Goal: Task Accomplishment & Management: Use online tool/utility

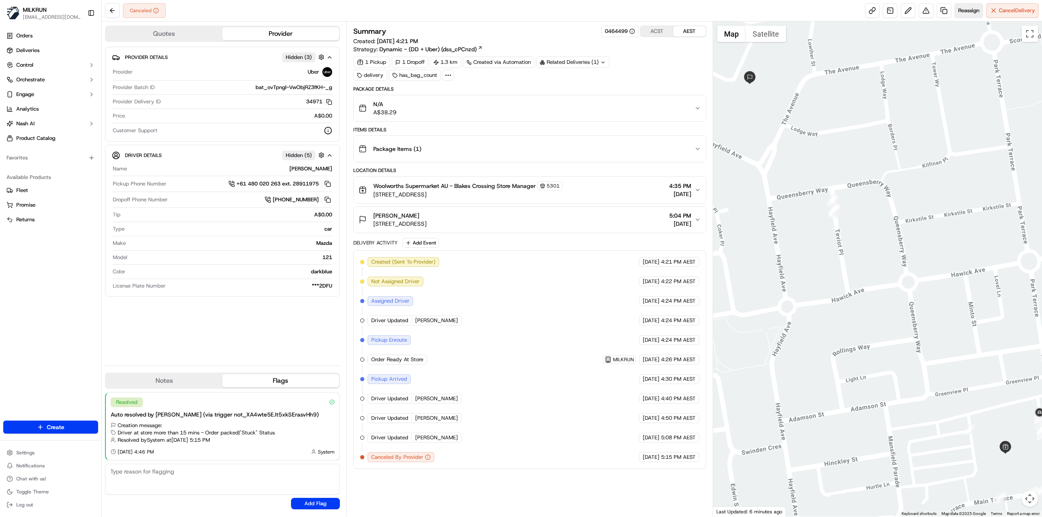
click at [966, 9] on span "Reassign" at bounding box center [968, 10] width 21 height 7
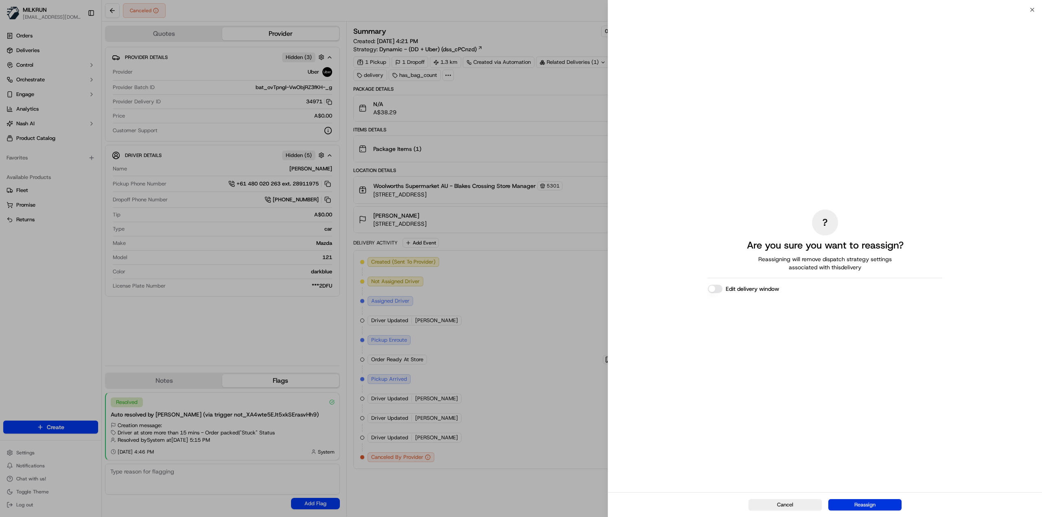
click at [874, 507] on button "Reassign" at bounding box center [864, 505] width 73 height 11
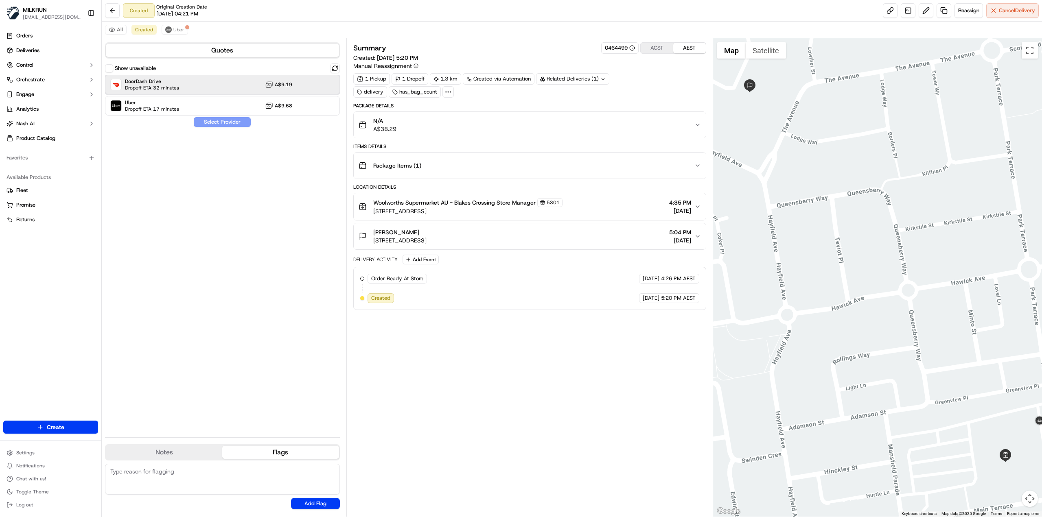
click at [221, 81] on div "DoorDash Drive Dropoff ETA 32 minutes A$9.19" at bounding box center [222, 85] width 235 height 20
click at [185, 107] on div "Uber Dropoff ETA 14 minutes A$9.68" at bounding box center [222, 106] width 235 height 20
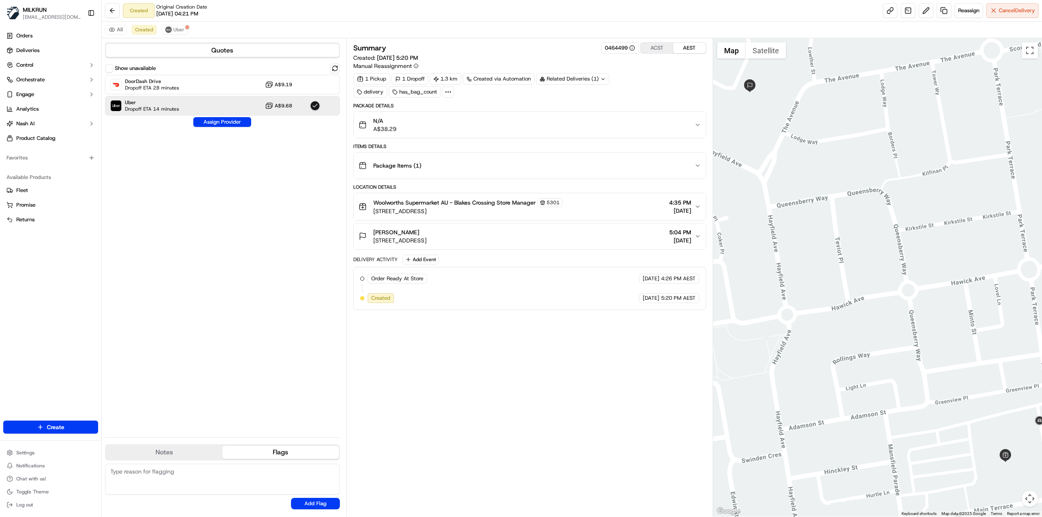
click at [252, 133] on div "Show unavailable DoorDash Drive Dropoff ETA 28 minutes A$9.19 Uber Dropoff ETA …" at bounding box center [222, 248] width 235 height 368
click at [243, 123] on button "Assign Provider" at bounding box center [222, 122] width 58 height 10
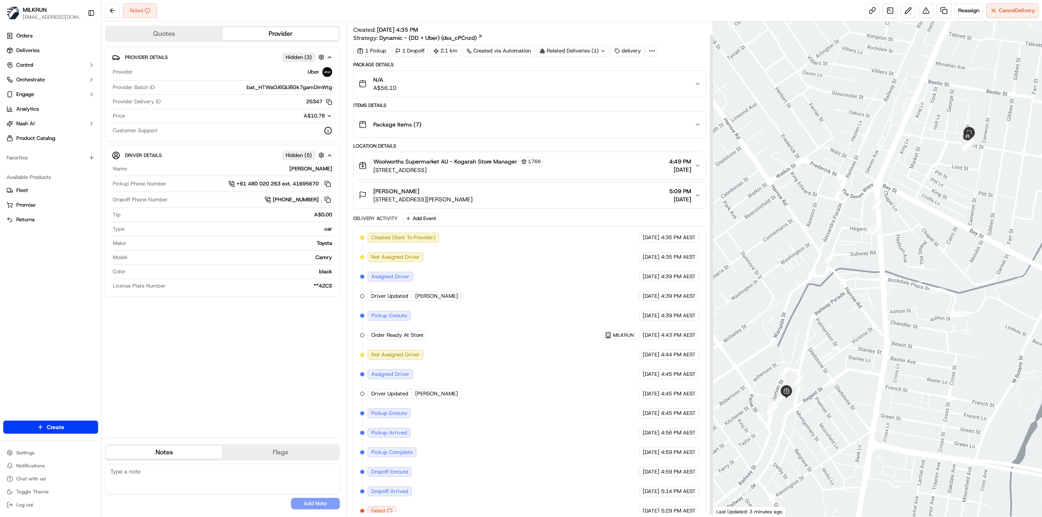
scroll to position [15, 0]
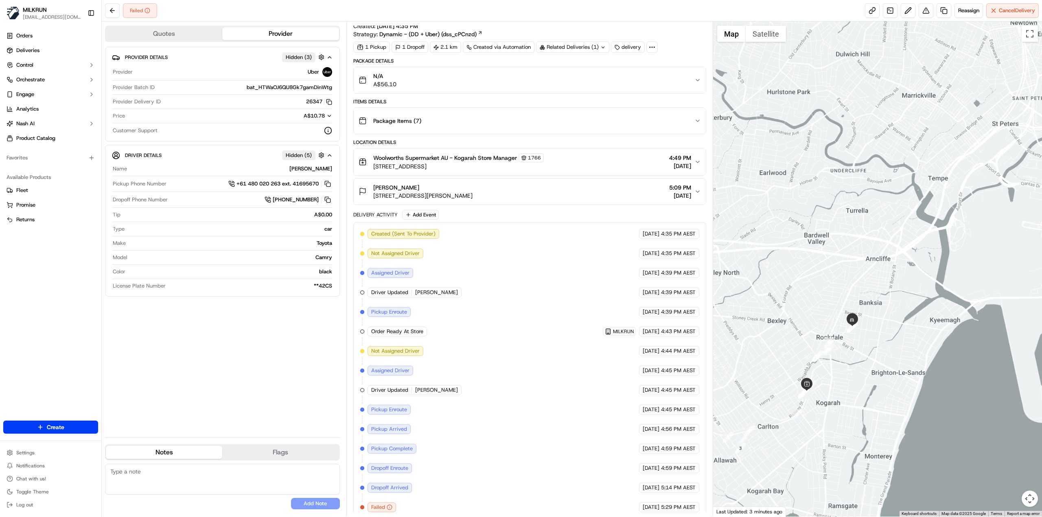
drag, startPoint x: 774, startPoint y: 454, endPoint x: 804, endPoint y: 451, distance: 30.3
click at [803, 454] on div at bounding box center [877, 269] width 329 height 495
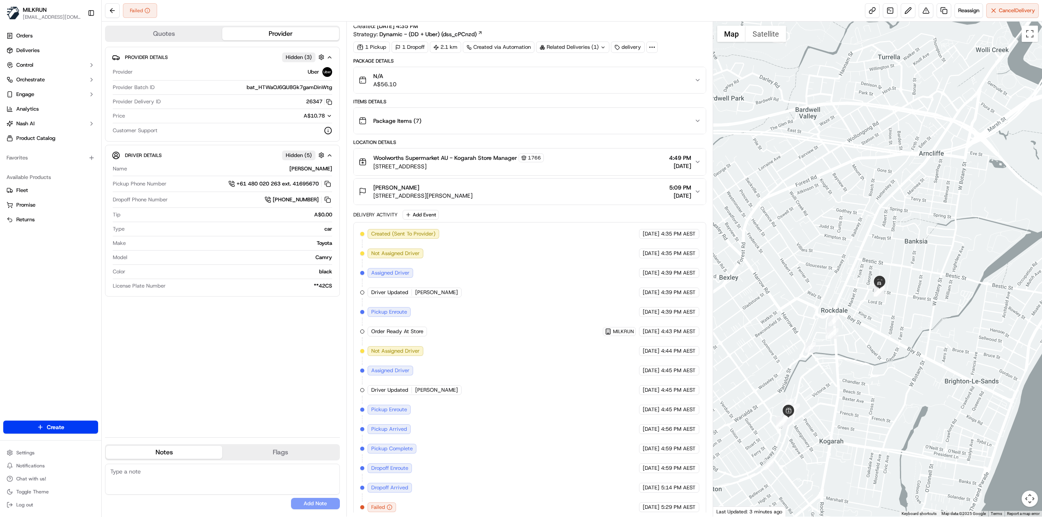
drag, startPoint x: 900, startPoint y: 328, endPoint x: 835, endPoint y: 412, distance: 106.3
click at [835, 414] on div at bounding box center [877, 269] width 329 height 495
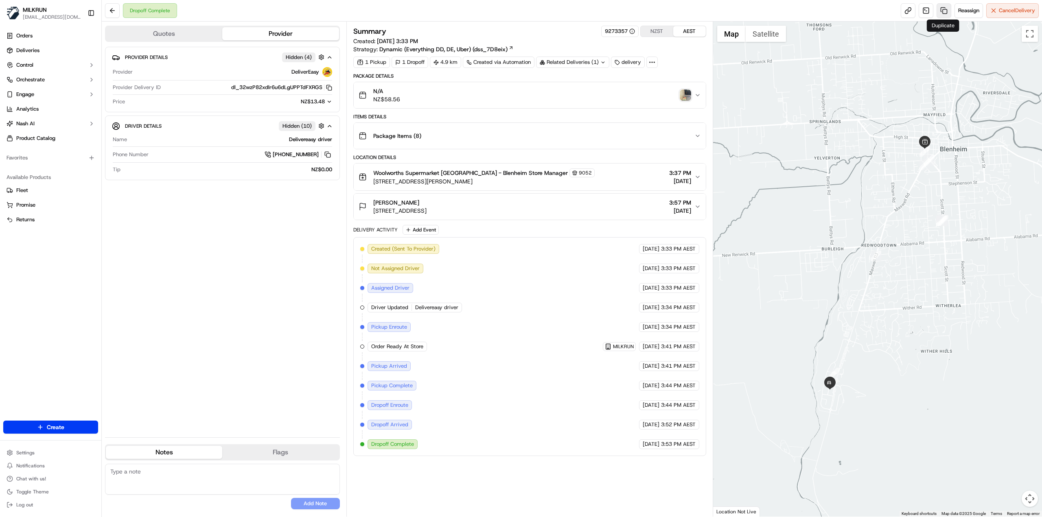
click at [939, 13] on link at bounding box center [944, 10] width 15 height 15
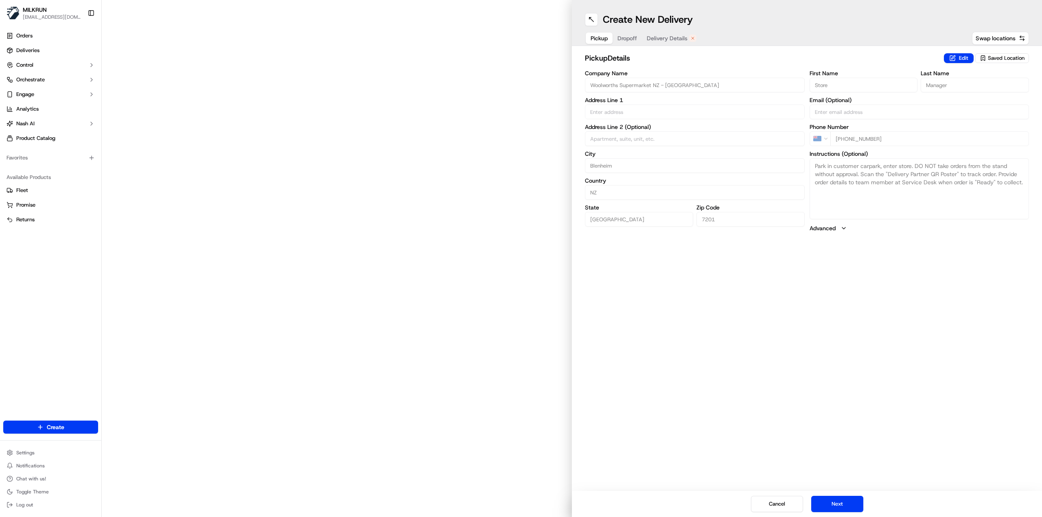
type input "51 Arthur Street"
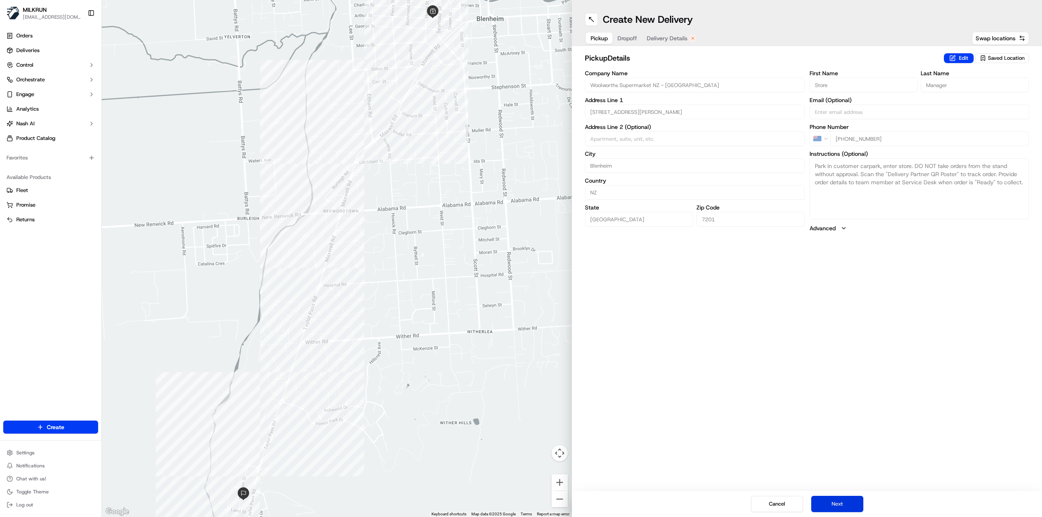
click at [841, 506] on button "Next" at bounding box center [837, 504] width 52 height 16
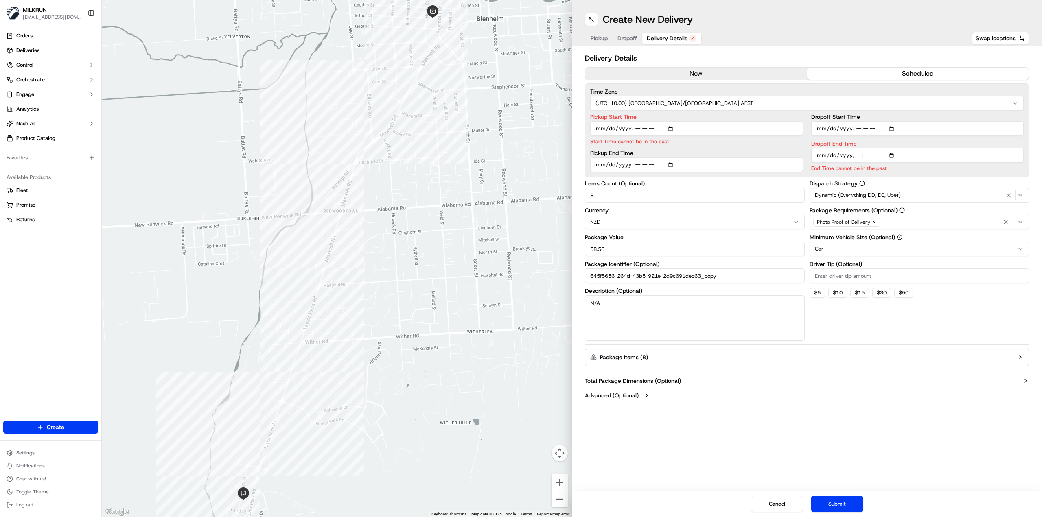
click at [701, 75] on button "now" at bounding box center [696, 74] width 222 height 12
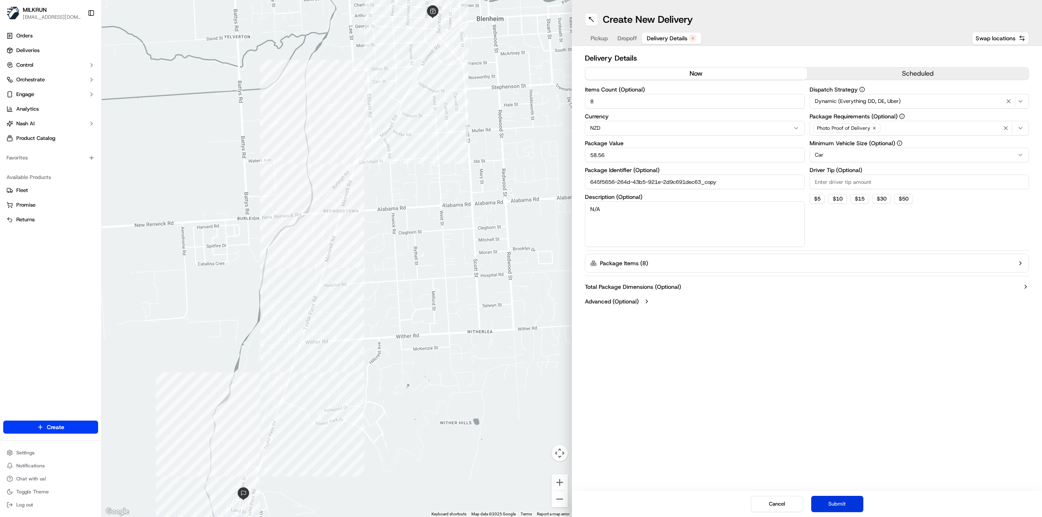
click at [839, 500] on button "Submit" at bounding box center [837, 504] width 52 height 16
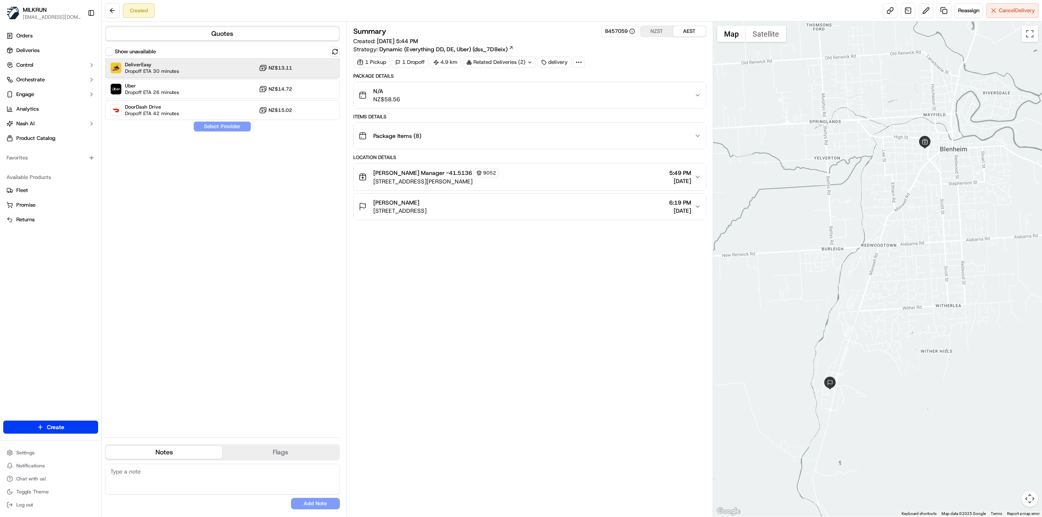
click at [222, 73] on div "DeliverEasy Dropoff ETA 30 minutes NZ$13.11" at bounding box center [222, 68] width 235 height 20
click at [220, 127] on button "Assign Provider" at bounding box center [222, 127] width 58 height 10
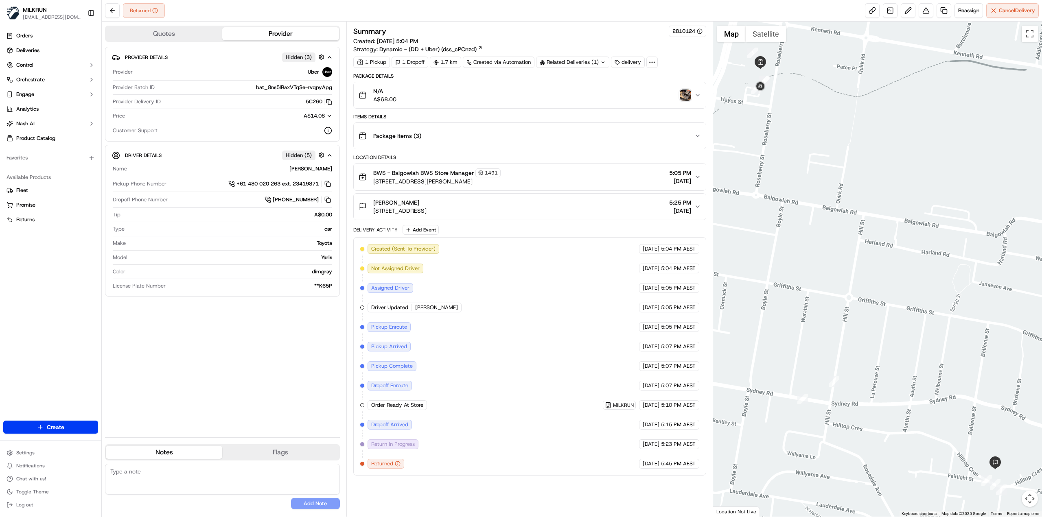
click at [443, 435] on div "Created (Sent To Provider) Uber [DATE] 5:04 PM AEST Not Assigned Driver Uber [D…" at bounding box center [529, 356] width 339 height 225
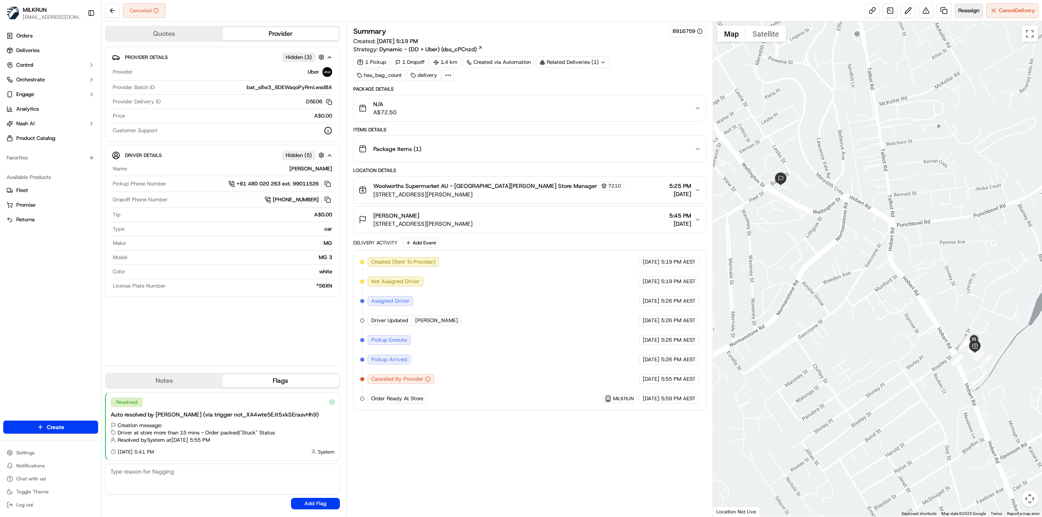
click at [969, 13] on span "Reassign" at bounding box center [968, 10] width 21 height 7
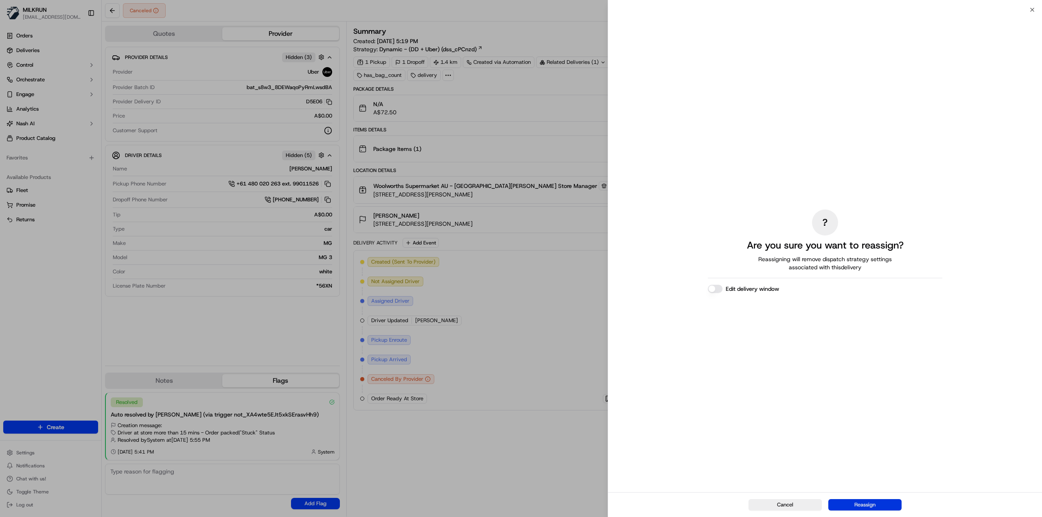
click at [879, 506] on button "Reassign" at bounding box center [864, 505] width 73 height 11
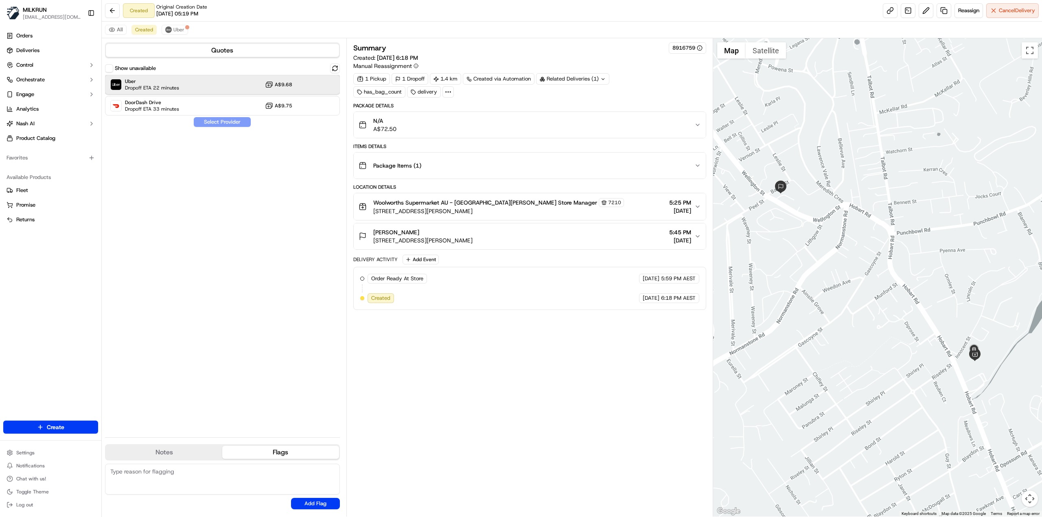
click at [230, 83] on div "Uber Dropoff ETA 22 minutes A$9.68" at bounding box center [222, 85] width 235 height 20
click at [229, 120] on button "Assign Provider" at bounding box center [222, 122] width 58 height 10
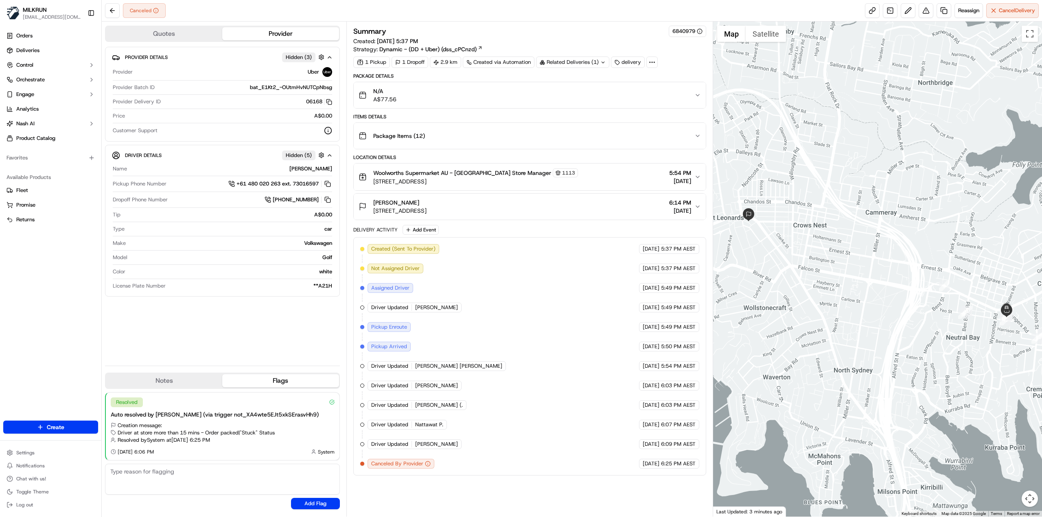
click at [952, 13] on div "Reassign Cancel Delivery" at bounding box center [952, 10] width 174 height 15
click at [958, 12] on span "Reassign" at bounding box center [968, 10] width 21 height 7
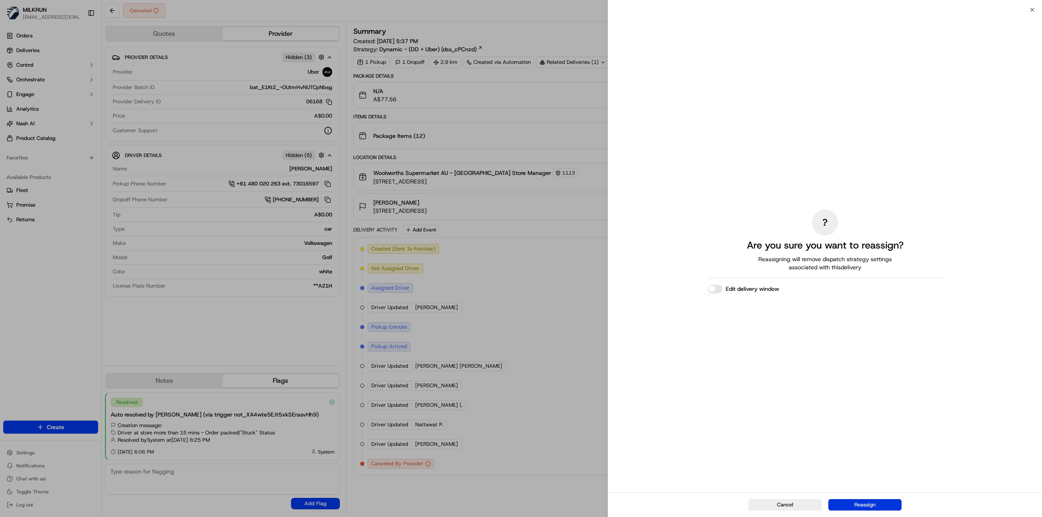
click at [876, 507] on button "Reassign" at bounding box center [864, 505] width 73 height 11
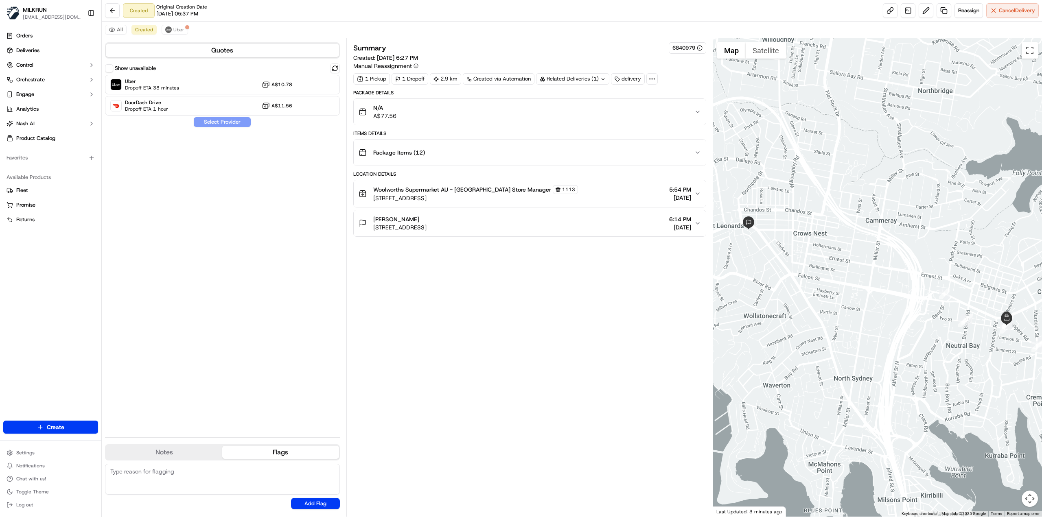
click at [345, 222] on div "Quotes Show unavailable Uber Dropoff ETA 38 minutes A$10.78 DoorDash Drive Drop…" at bounding box center [224, 277] width 245 height 479
click at [183, 83] on div "Uber Dropoff ETA 38 minutes A$10.78" at bounding box center [222, 85] width 235 height 20
click at [222, 127] on button "Assign Provider" at bounding box center [222, 122] width 58 height 10
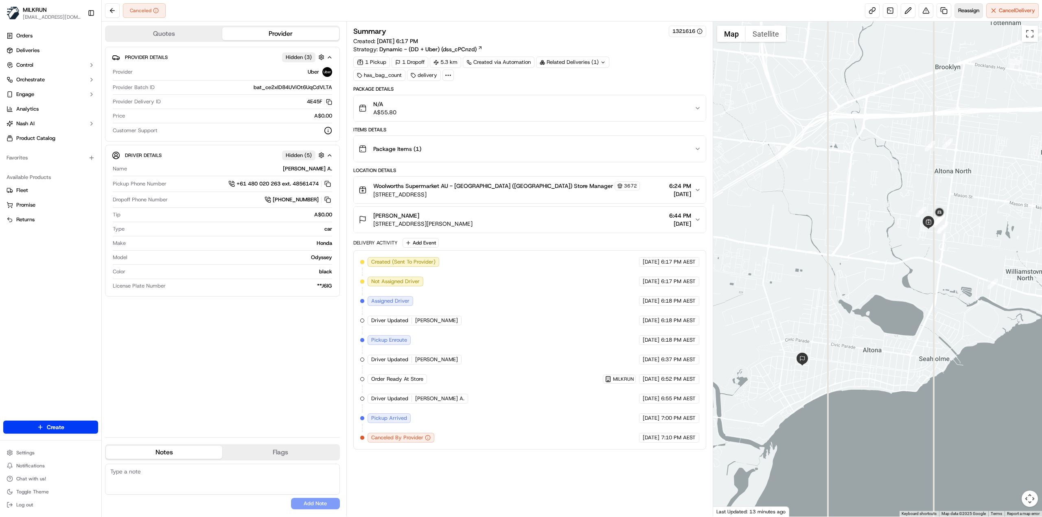
click at [972, 11] on span "Reassign" at bounding box center [968, 10] width 21 height 7
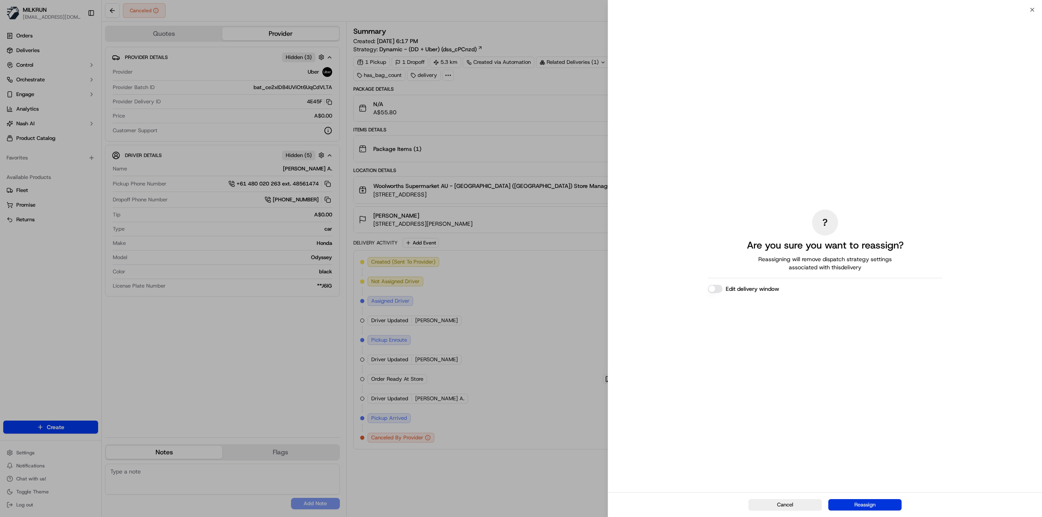
click at [874, 507] on button "Reassign" at bounding box center [864, 505] width 73 height 11
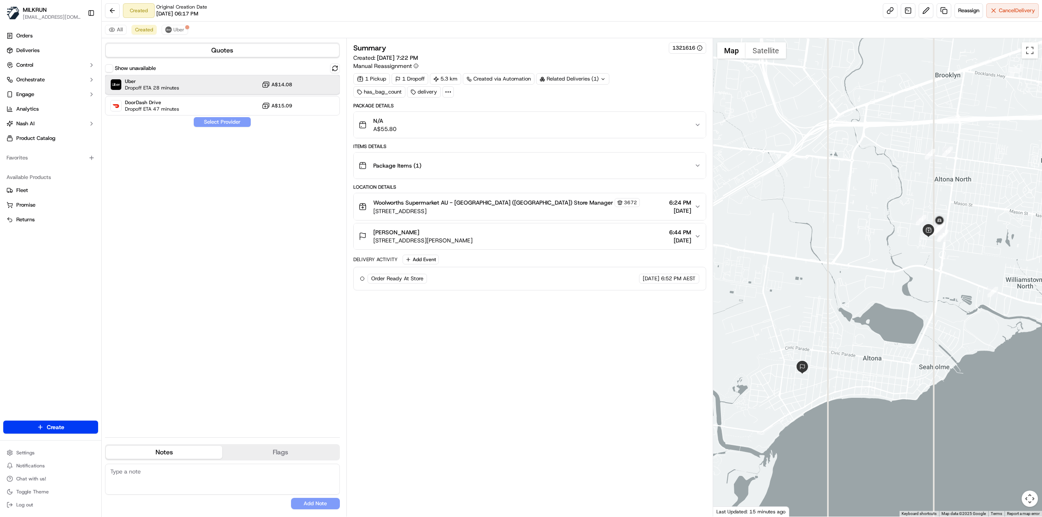
click at [202, 82] on div "Uber Dropoff ETA 28 minutes A$14.08" at bounding box center [222, 85] width 235 height 20
click at [221, 123] on button "Assign Provider" at bounding box center [222, 122] width 58 height 10
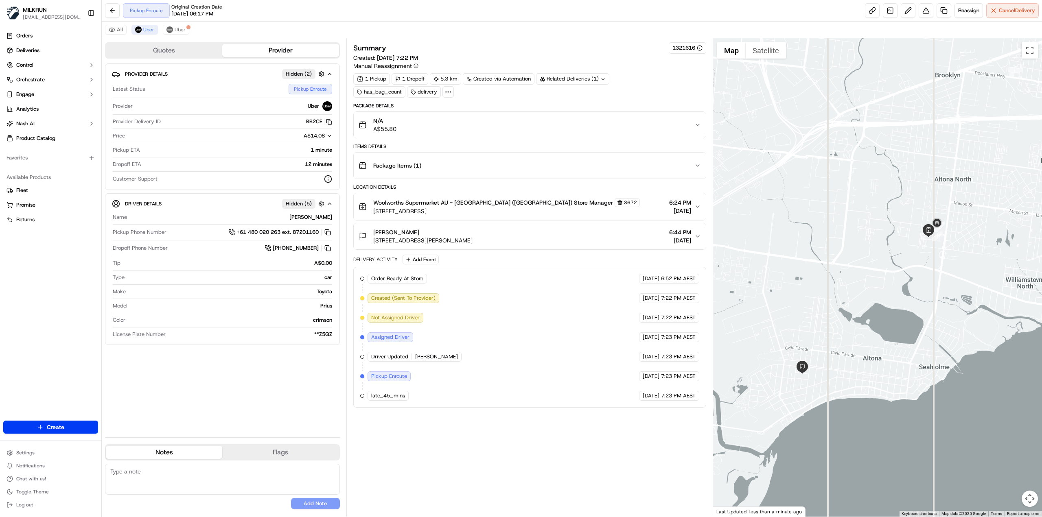
click at [236, 367] on div "Provider Details Hidden ( 2 ) Latest Status Pickup Enroute Provider Uber Provid…" at bounding box center [222, 248] width 235 height 368
